Goal: Task Accomplishment & Management: Manage account settings

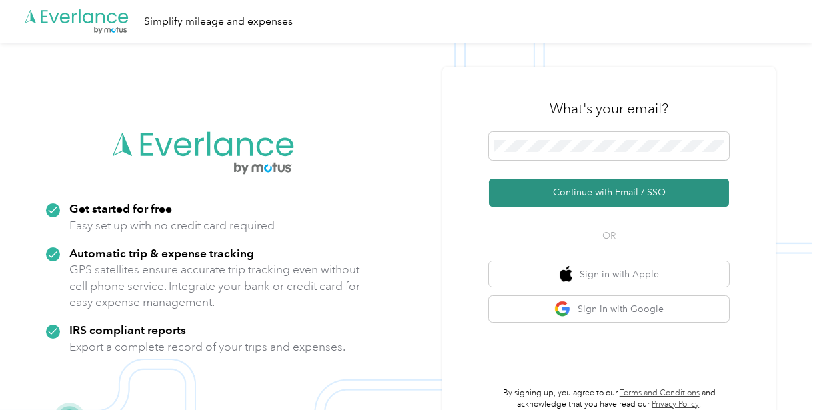
click at [572, 195] on button "Continue with Email / SSO" at bounding box center [609, 193] width 240 height 28
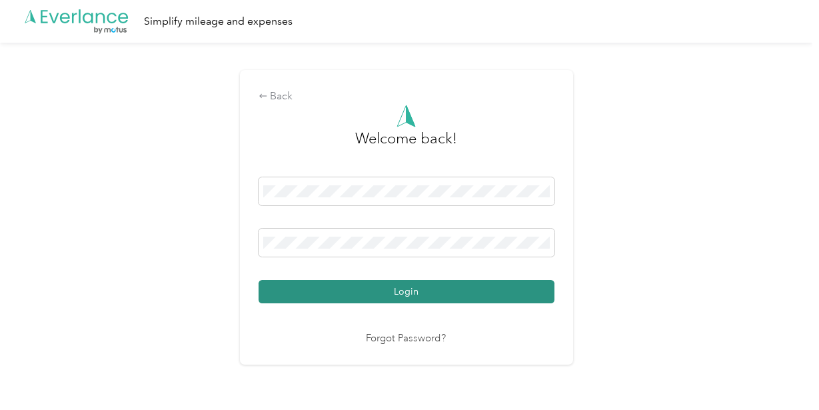
click at [419, 290] on button "Login" at bounding box center [407, 291] width 296 height 23
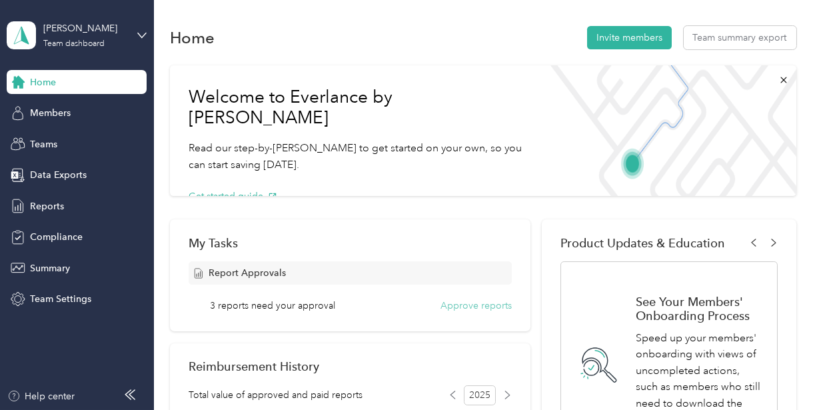
click at [455, 306] on button "Approve reports" at bounding box center [476, 306] width 71 height 14
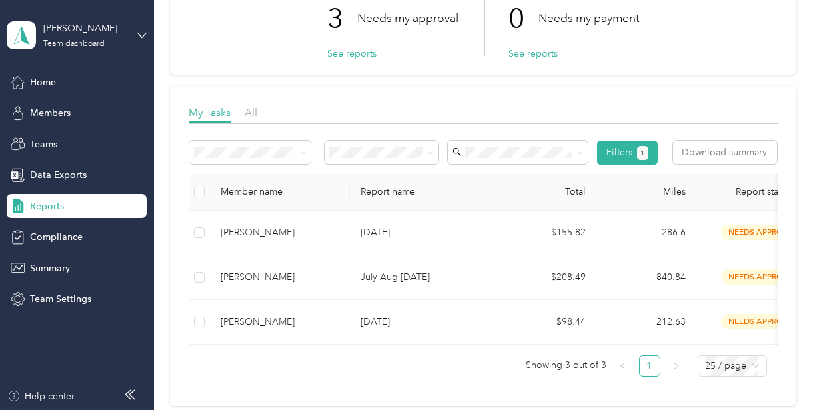
scroll to position [133, 0]
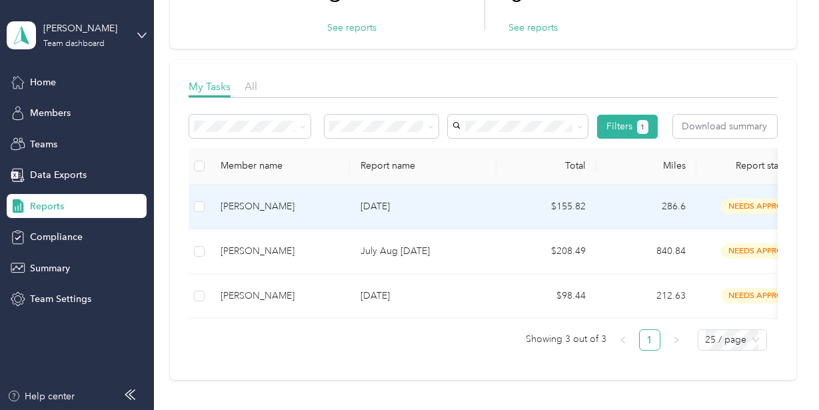
click at [469, 212] on p "[DATE]" at bounding box center [423, 206] width 125 height 15
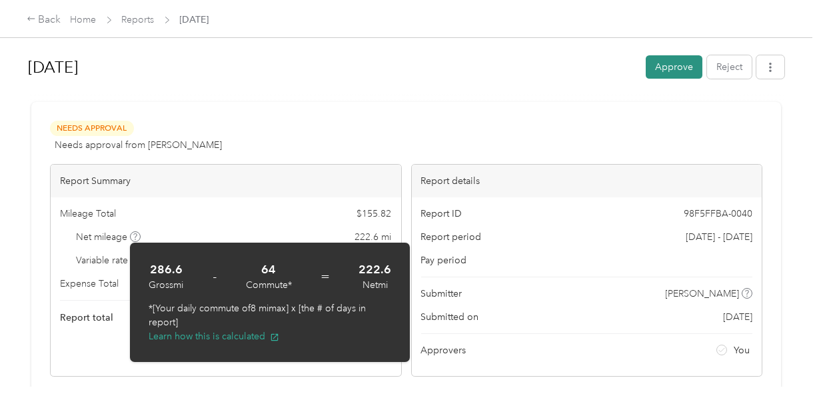
click at [669, 65] on button "Approve" at bounding box center [674, 66] width 57 height 23
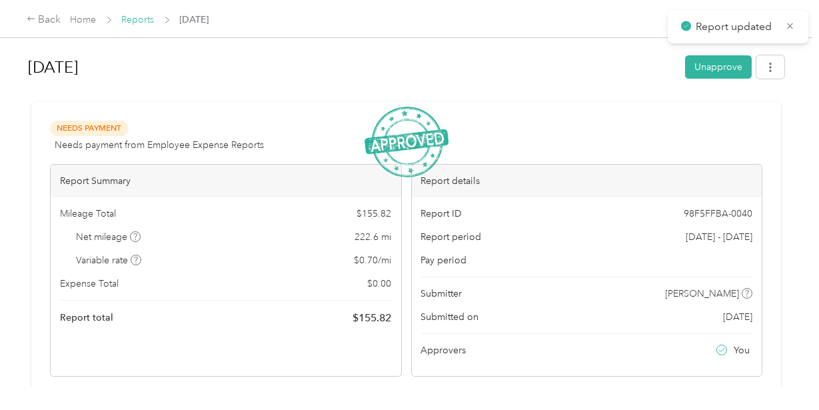
click at [142, 22] on link "Reports" at bounding box center [138, 19] width 33 height 11
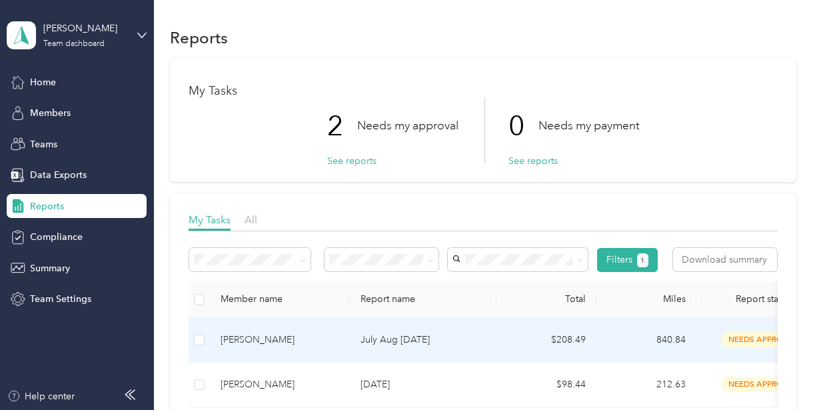
click at [387, 338] on p "July Aug [DATE]" at bounding box center [423, 340] width 125 height 15
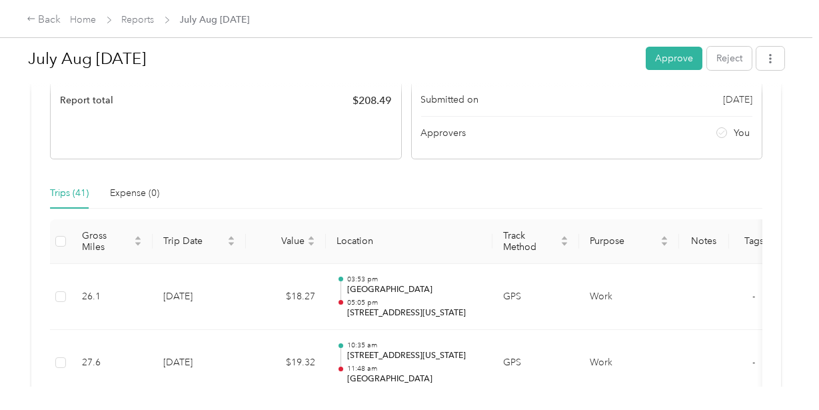
scroll to position [267, 0]
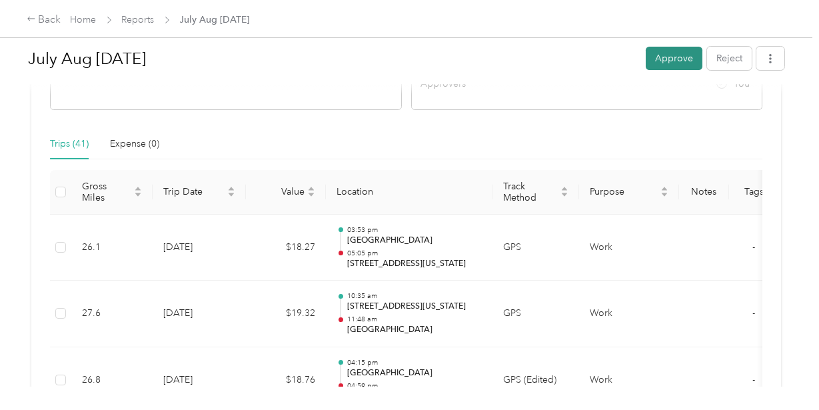
click at [678, 59] on button "Approve" at bounding box center [674, 58] width 57 height 23
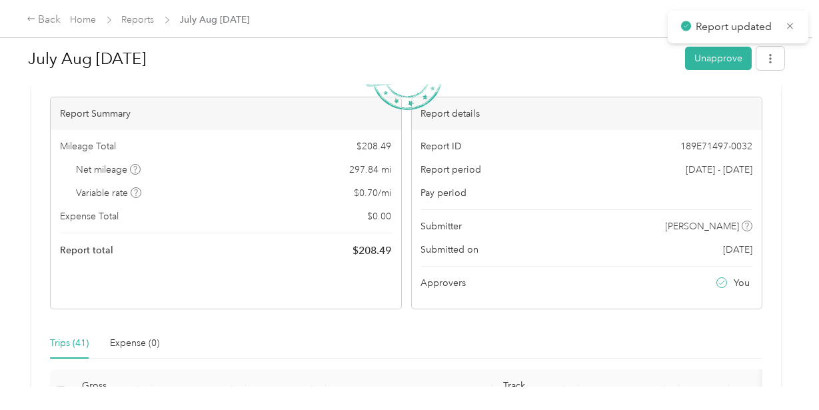
scroll to position [0, 0]
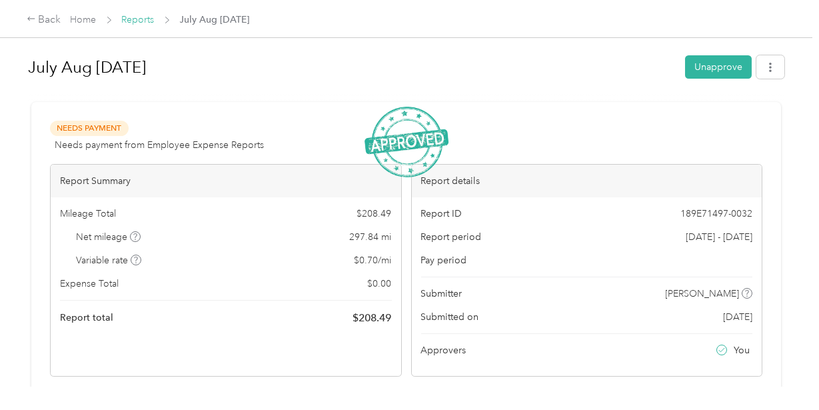
click at [144, 21] on link "Reports" at bounding box center [138, 19] width 33 height 11
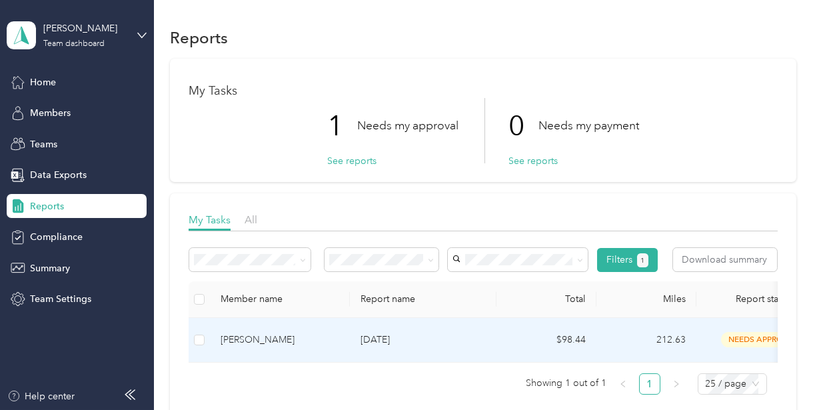
click at [387, 343] on p "[DATE]" at bounding box center [423, 340] width 125 height 15
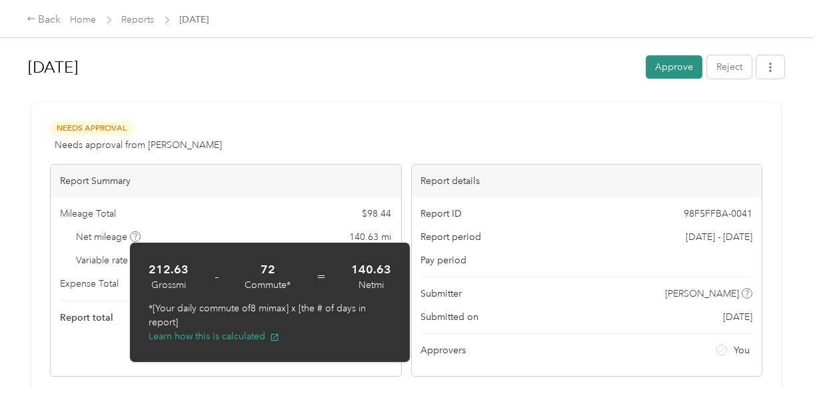
click at [664, 61] on button "Approve" at bounding box center [674, 66] width 57 height 23
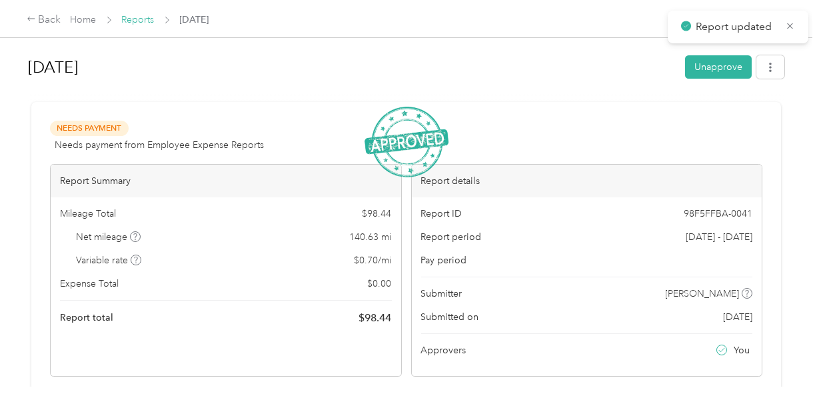
click at [144, 19] on link "Reports" at bounding box center [138, 19] width 33 height 11
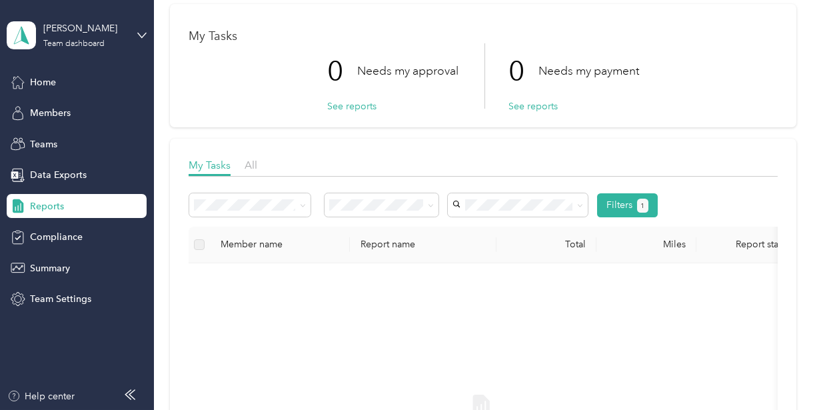
scroll to position [67, 0]
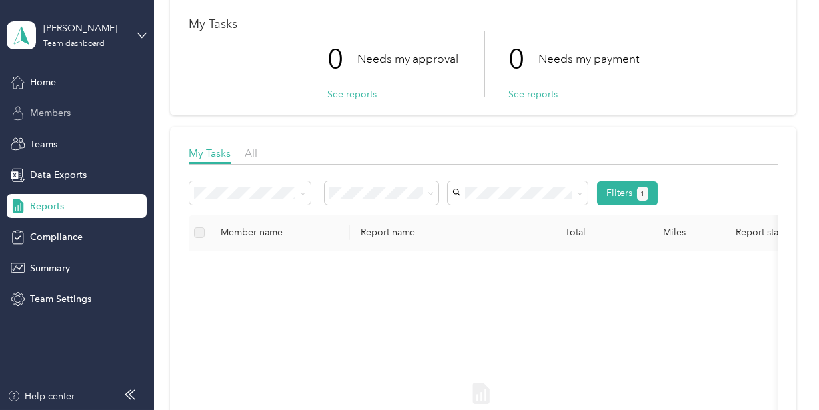
click at [51, 109] on span "Members" at bounding box center [50, 113] width 41 height 14
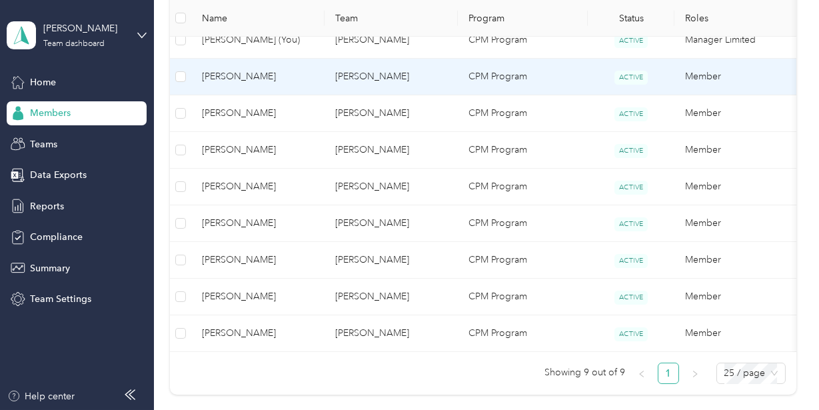
scroll to position [400, 0]
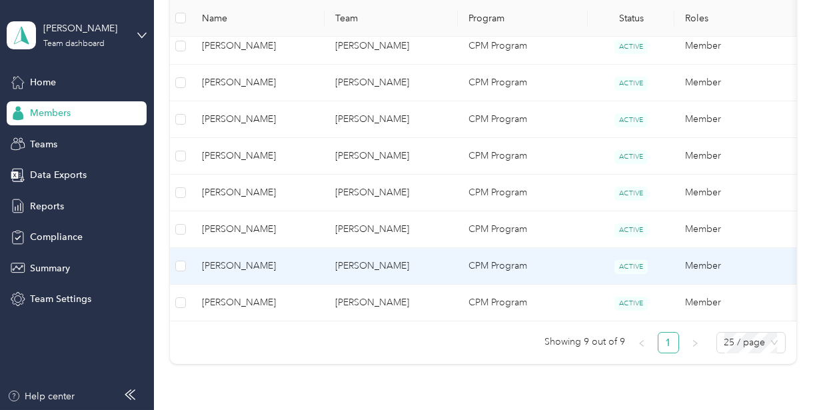
click at [229, 262] on span "[PERSON_NAME]" at bounding box center [258, 266] width 112 height 15
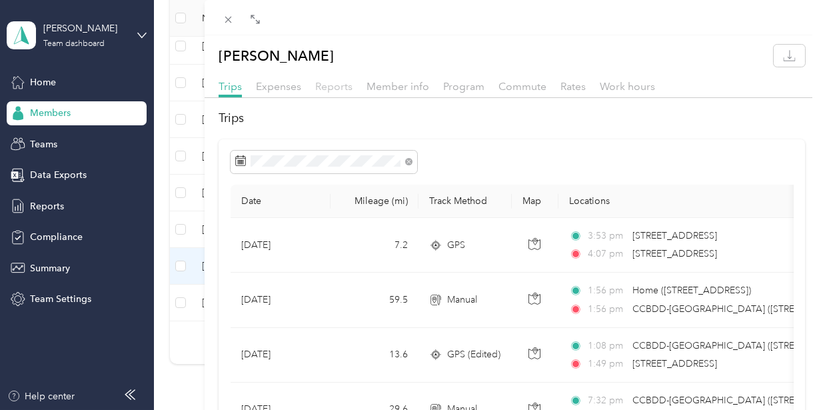
click at [331, 85] on span "Reports" at bounding box center [333, 86] width 37 height 13
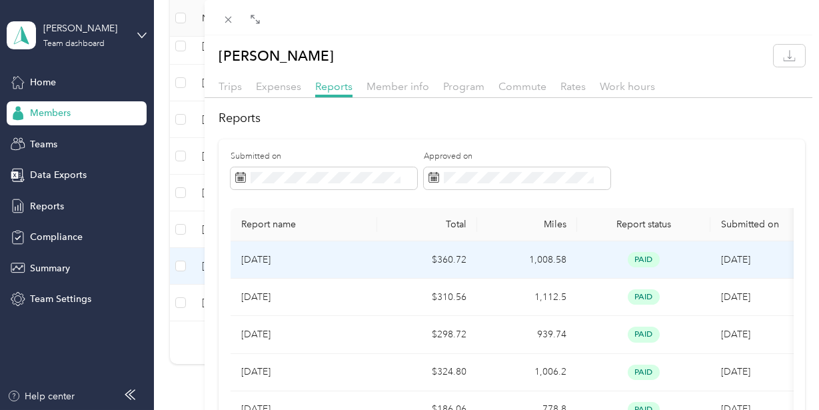
click at [315, 261] on p "[DATE]" at bounding box center [303, 260] width 125 height 15
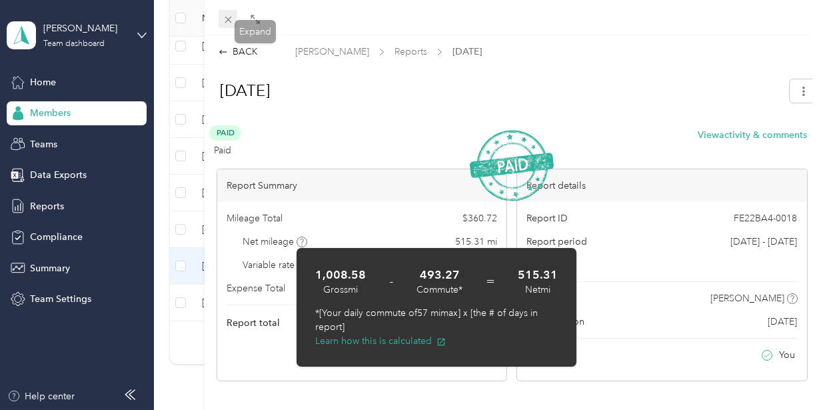
click at [227, 21] on icon at bounding box center [228, 19] width 11 height 11
